Goal: Entertainment & Leisure: Consume media (video, audio)

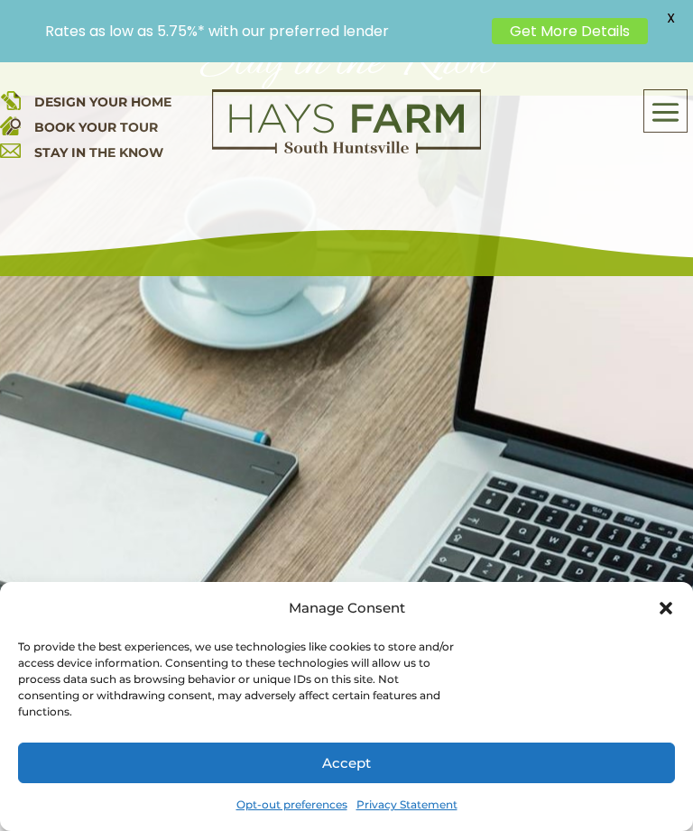
scroll to position [305, 0]
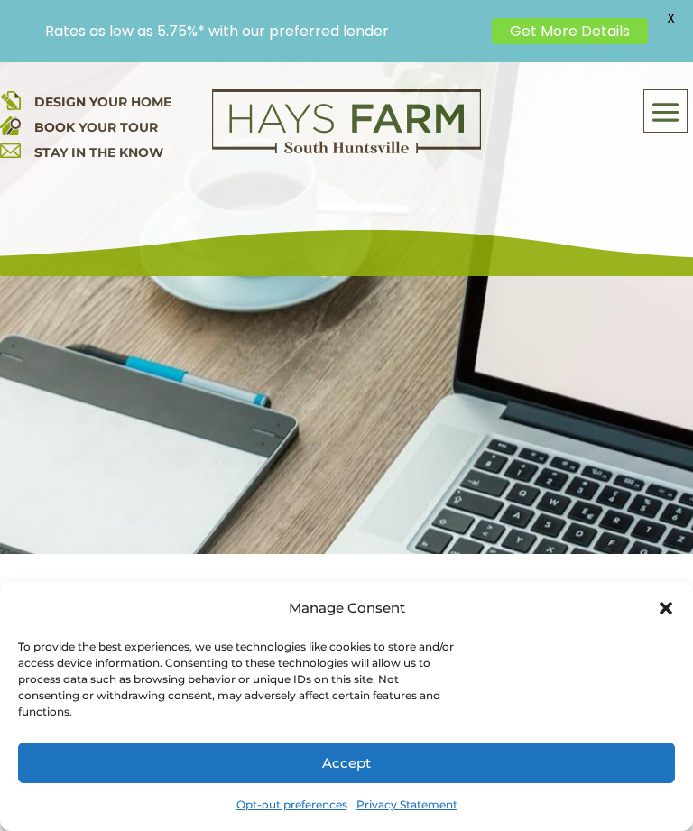
click at [143, 398] on div at bounding box center [346, 306] width 693 height 496
click at [217, 246] on div "DESIGN YOUR HOME BOOK YOUR TOUR STAY IN THE KNOW About Us Quick Move-in Homes A…" at bounding box center [346, 169] width 693 height 214
click at [89, 370] on div at bounding box center [346, 306] width 693 height 496
click at [231, 109] on img at bounding box center [346, 121] width 269 height 65
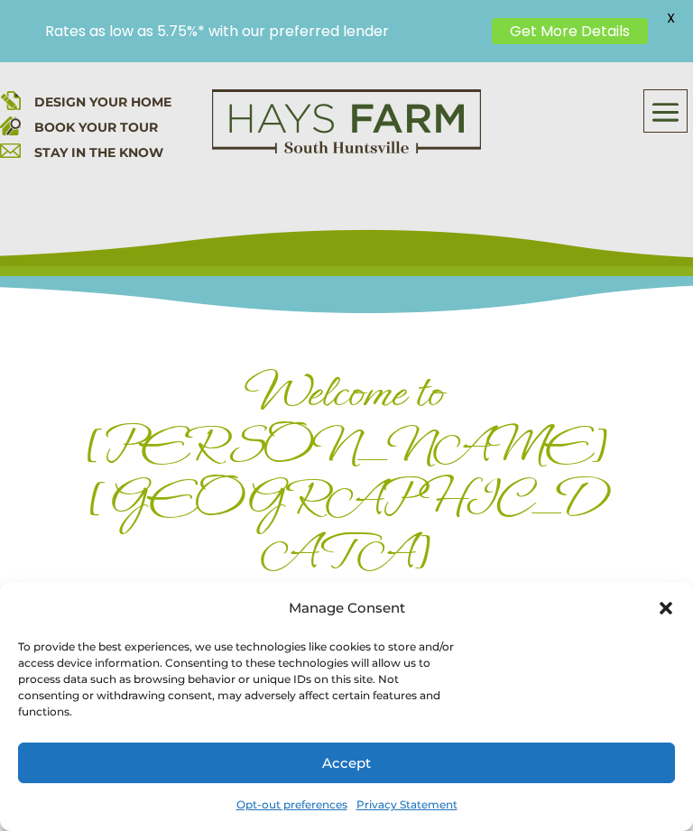
scroll to position [596, 0]
click at [297, 652] on div "To provide the best experiences, we use technologies like cookies to store and/…" at bounding box center [236, 679] width 437 height 81
click at [239, 249] on div "DESIGN YOUR HOME BOOK YOUR TOUR STAY IN THE KNOW About Us Quick Move-in Homes A…" at bounding box center [346, 169] width 693 height 214
click at [301, 587] on h3 "One of [GEOGRAPHIC_DATA]’s Most Unique Master Planned Communities, Nestled INSI…" at bounding box center [346, 615] width 554 height 56
click at [281, 704] on div "To provide the best experiences, we use technologies like cookies to store and/…" at bounding box center [236, 679] width 437 height 81
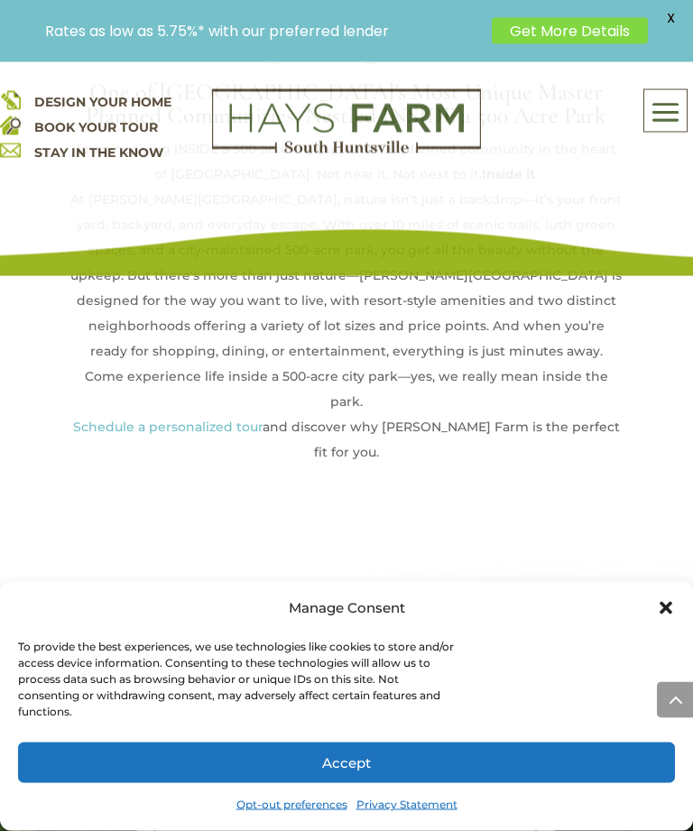
scroll to position [1119, 0]
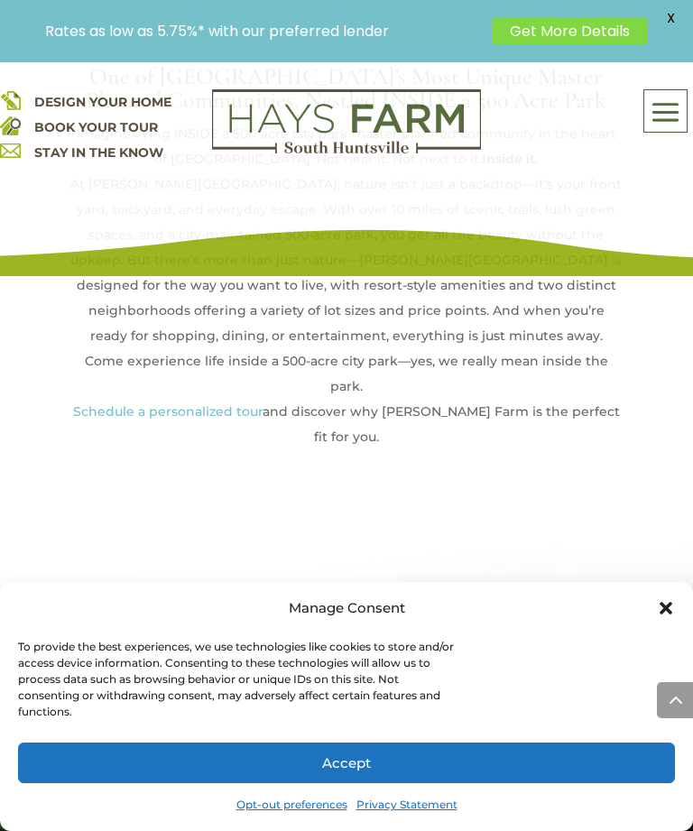
click at [241, 669] on div "To provide the best experiences, we use technologies like cookies to store and/…" at bounding box center [236, 679] width 437 height 81
click at [363, 30] on p "Rates as low as 5.75%* with our preferred lender" at bounding box center [264, 31] width 438 height 17
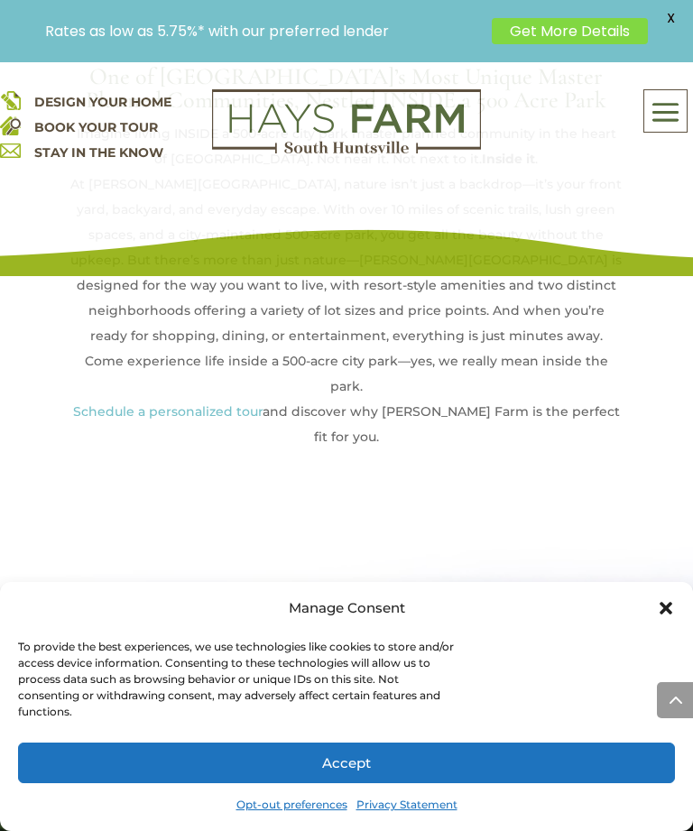
click at [278, 633] on div "Manage Consent To provide the best experiences, we use technologies like cookie…" at bounding box center [346, 706] width 693 height 249
click at [148, 69] on div "DESIGN YOUR HOME BOOK YOUR TOUR STAY IN THE KNOW" at bounding box center [82, 113] width 164 height 103
click at [345, 153] on img at bounding box center [346, 121] width 269 height 65
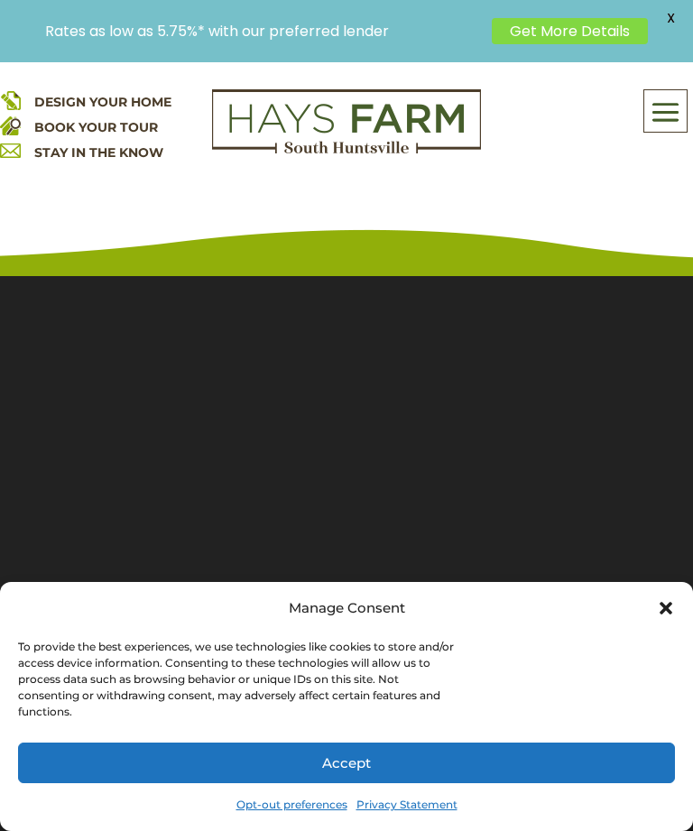
click at [306, 399] on section "Video Player 00:00 00:00 00:32 Use Up/Down Arrow keys to increase or decrease v…" at bounding box center [346, 547] width 693 height 587
click at [233, 497] on section "Video Player 00:01 00:00 00:32 Use Up/Down Arrow keys to increase or decrease v…" at bounding box center [346, 547] width 693 height 587
click at [350, 296] on section "Video Player 00:02 00:00 00:32 Use Up/Down Arrow keys to increase or decrease v…" at bounding box center [346, 547] width 693 height 587
click at [329, 607] on div "Manage Consent" at bounding box center [347, 608] width 116 height 25
click at [318, 635] on div "Manage Consent To provide the best experiences, we use technologies like cookie…" at bounding box center [346, 706] width 693 height 249
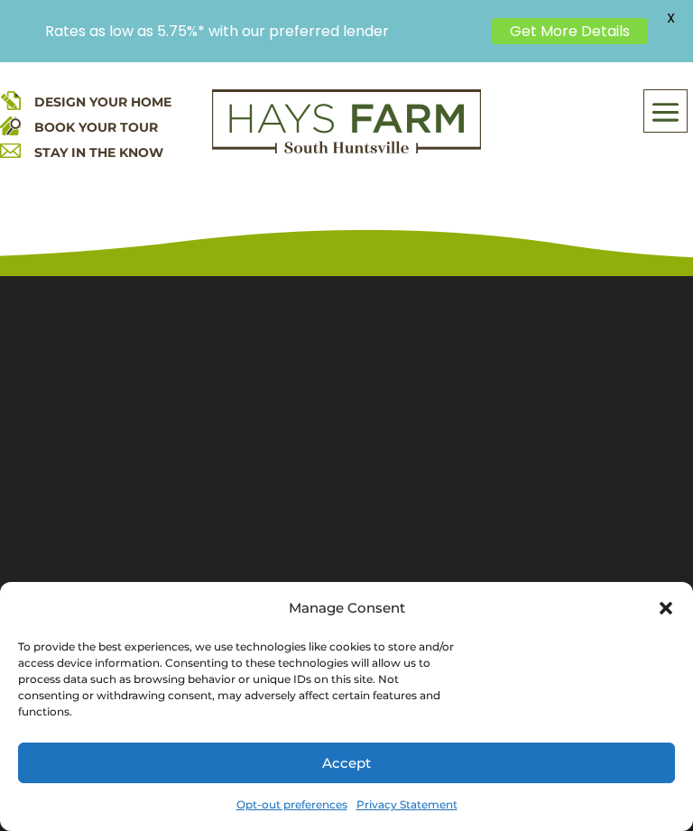
click at [230, 310] on section "Video Player 00:04 00:00 00:32 Use Up/Down Arrow keys to increase or decrease v…" at bounding box center [346, 547] width 693 height 587
click at [300, 559] on section "Video Player 00:06 00:00 00:32 Use Up/Down Arrow keys to increase or decrease v…" at bounding box center [346, 547] width 693 height 587
click at [227, 579] on section "Video Player 00:07 00:00 00:32 Use Up/Down Arrow keys to increase or decrease v…" at bounding box center [346, 547] width 693 height 587
click at [238, 677] on div "To provide the best experiences, we use technologies like cookies to store and/…" at bounding box center [236, 679] width 437 height 81
click at [97, 198] on div "DESIGN YOUR HOME BOOK YOUR TOUR STAY IN THE KNOW About Us Quick Move-in Homes A…" at bounding box center [346, 169] width 693 height 214
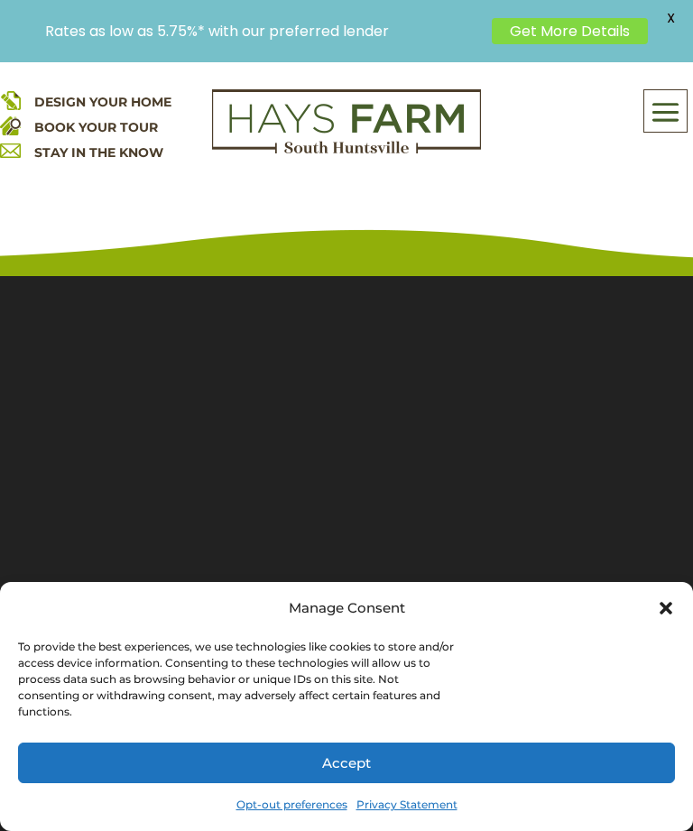
click at [134, 106] on span "DESIGN YOUR HOME" at bounding box center [102, 102] width 137 height 16
click at [216, 302] on section "Video Player 00:11 00:00 00:32 Use Up/Down Arrow keys to increase or decrease v…" at bounding box center [346, 547] width 693 height 587
